Goal: Task Accomplishment & Management: Complete application form

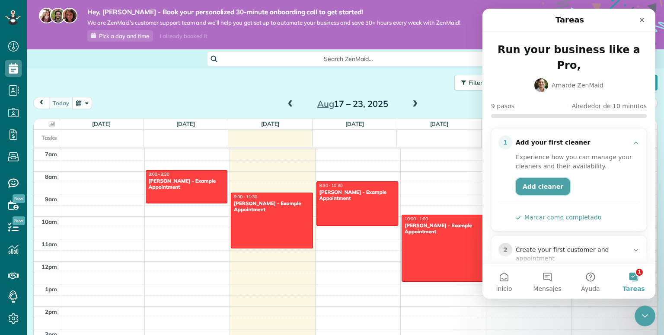
click at [550, 178] on link "Add cleaner" at bounding box center [543, 186] width 54 height 17
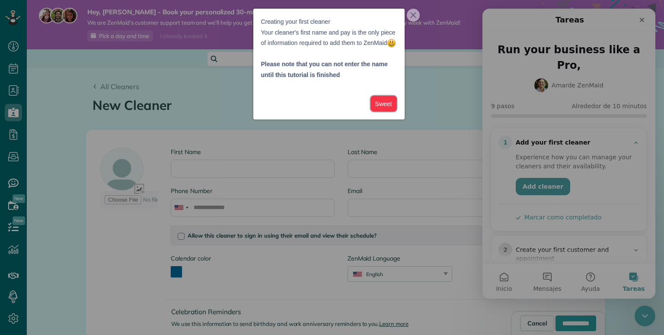
click at [384, 112] on button "Sweet" at bounding box center [384, 104] width 26 height 16
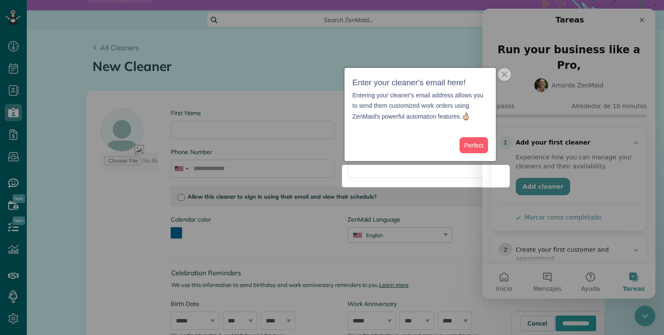
scroll to position [40, 0]
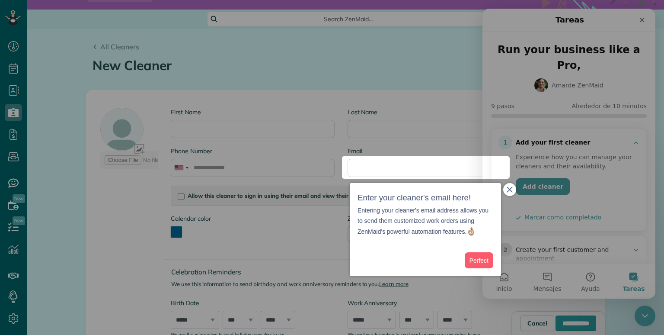
click at [509, 190] on icon "close," at bounding box center [510, 189] width 6 height 6
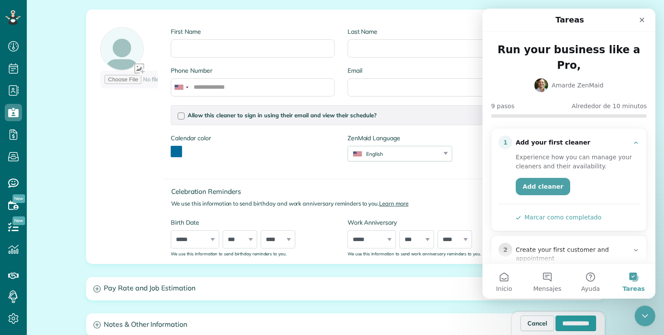
scroll to position [123, 0]
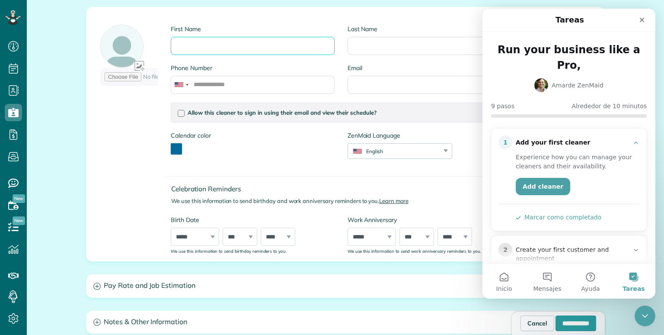
click at [295, 47] on input "First Name" at bounding box center [252, 46] width 163 height 18
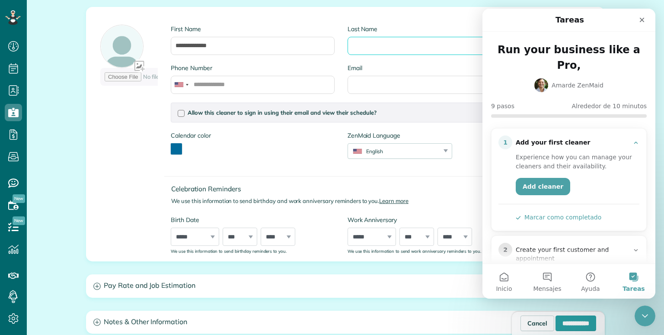
click at [398, 42] on input "Last Name" at bounding box center [429, 46] width 163 height 18
click at [288, 65] on label "Phone Number" at bounding box center [252, 68] width 163 height 9
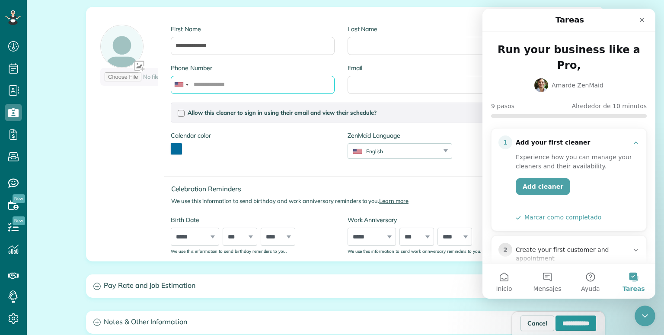
click at [288, 76] on input "Phone Number" at bounding box center [252, 85] width 163 height 18
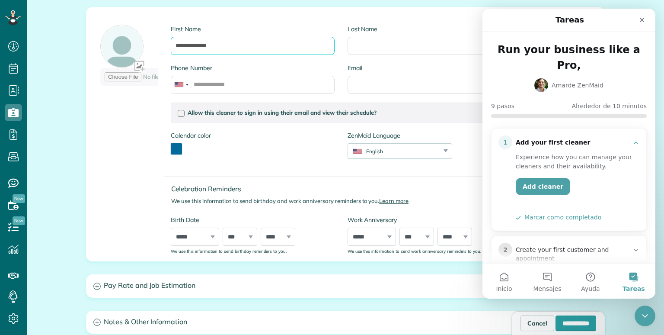
click at [279, 46] on input "**********" at bounding box center [252, 46] width 163 height 18
type input "*******"
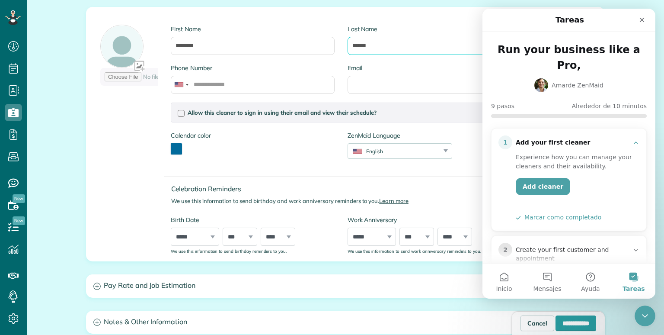
type input "******"
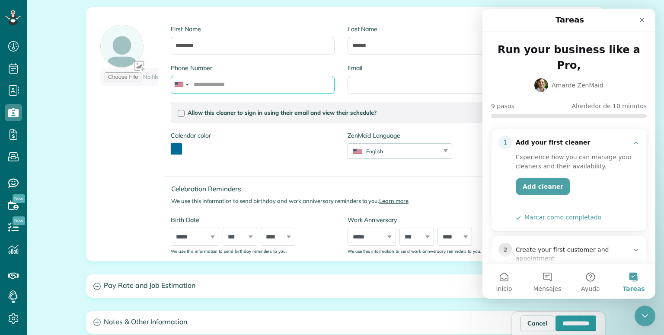
click at [291, 86] on input "Phone Number" at bounding box center [252, 85] width 163 height 18
type input "**********"
click at [420, 68] on label "Email" at bounding box center [429, 68] width 163 height 9
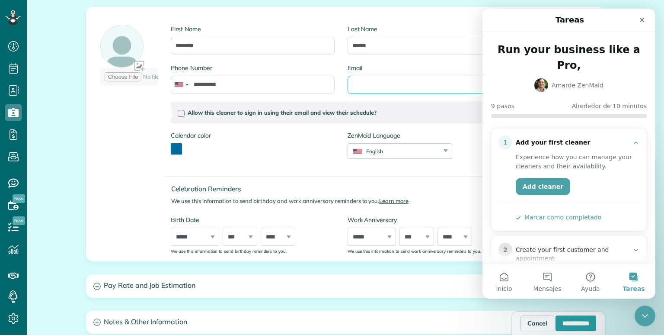
click at [420, 76] on input "Email" at bounding box center [429, 85] width 163 height 18
type input "*"
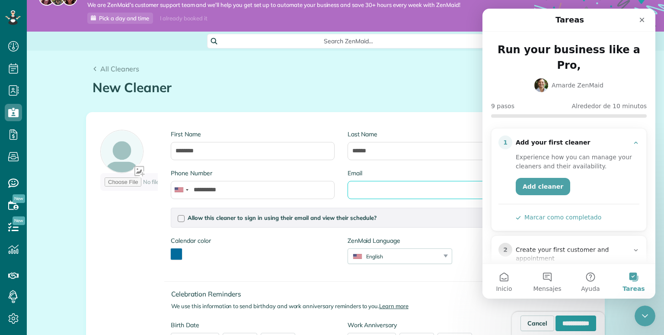
scroll to position [0, 0]
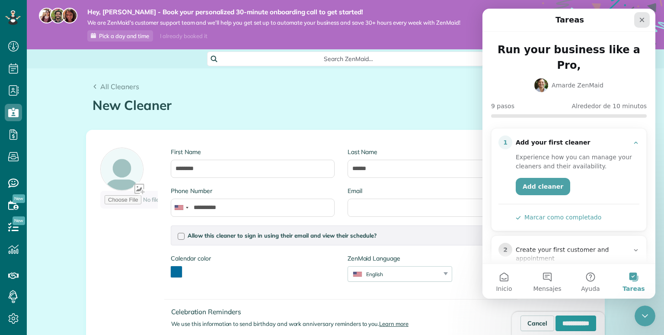
click at [645, 16] on icon "Cerrar" at bounding box center [642, 19] width 7 height 7
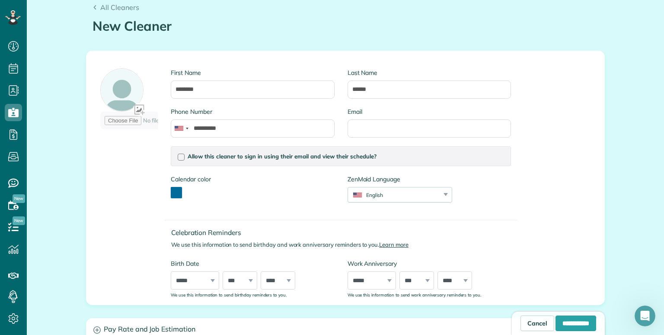
scroll to position [78, 0]
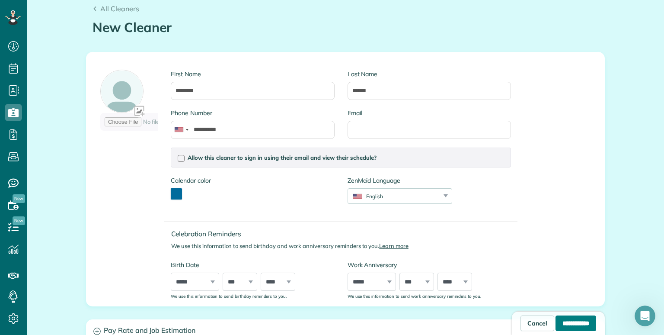
click at [578, 315] on input "**********" at bounding box center [576, 323] width 41 height 16
type input "**********"
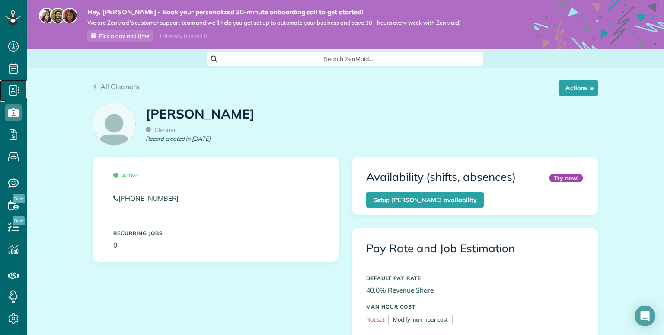
click at [12, 88] on icon at bounding box center [13, 90] width 17 height 17
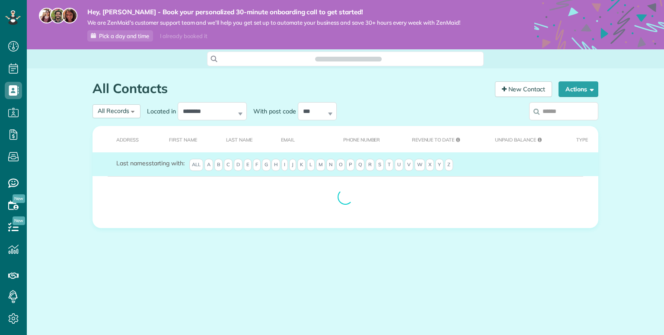
scroll to position [4, 4]
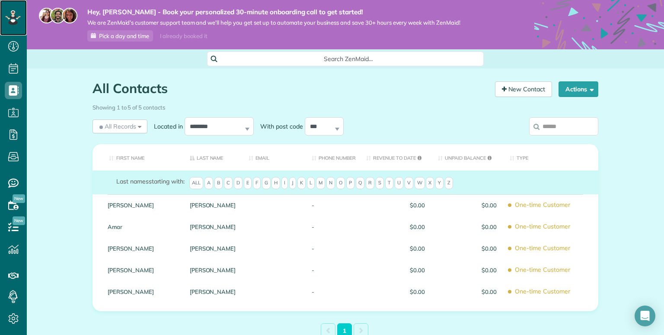
click at [12, 19] on icon at bounding box center [12, 19] width 5 height 5
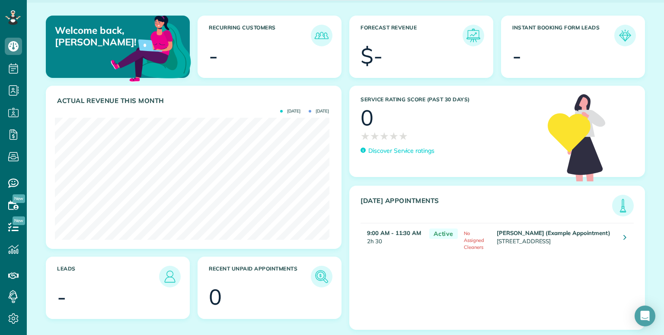
scroll to position [68, 0]
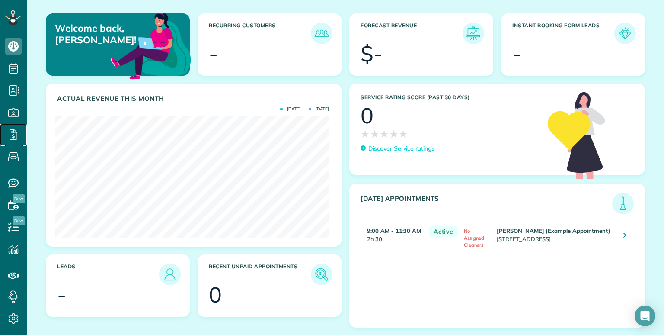
click at [21, 129] on icon at bounding box center [13, 134] width 17 height 17
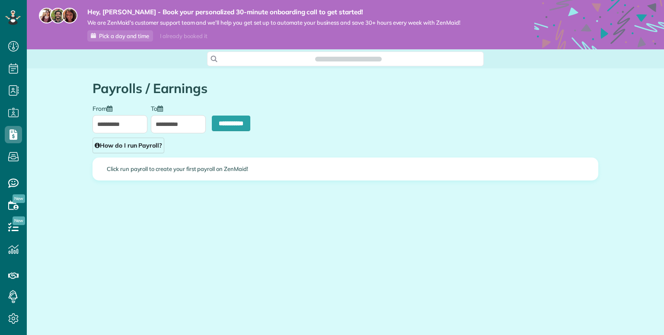
scroll to position [334, 26]
type input "**********"
click at [1, 154] on link "Bookings" at bounding box center [13, 157] width 27 height 22
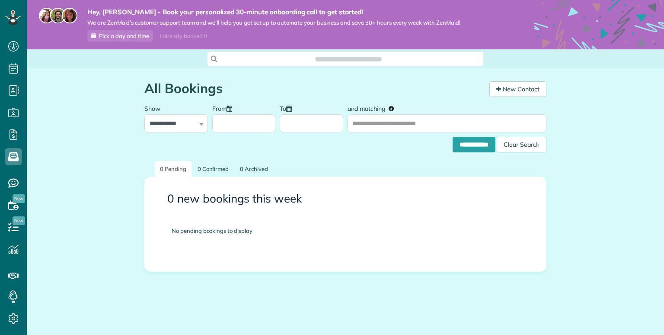
scroll to position [4, 4]
click at [5, 172] on link "Service ratings" at bounding box center [13, 183] width 27 height 22
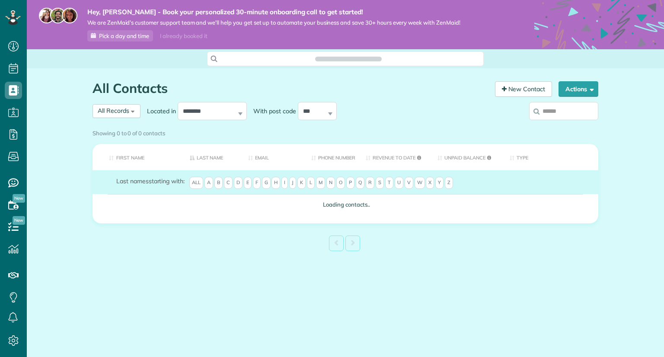
scroll to position [4, 4]
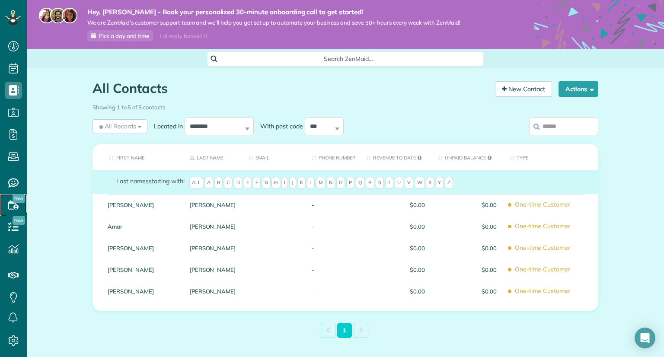
click at [14, 214] on span "Availability" at bounding box center [13, 214] width 17 height 0
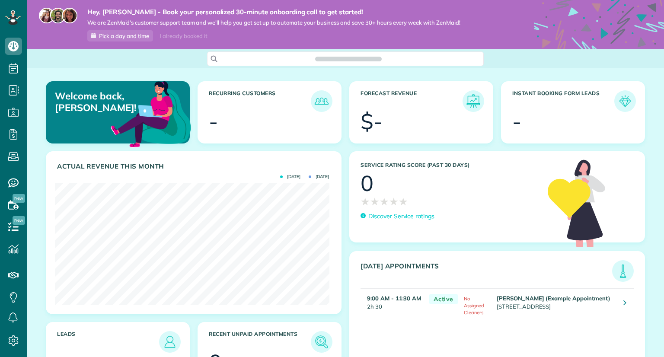
scroll to position [122, 274]
click at [16, 15] on icon at bounding box center [13, 17] width 16 height 15
click at [13, 339] on icon at bounding box center [13, 340] width 17 height 17
